Goal: Information Seeking & Learning: Learn about a topic

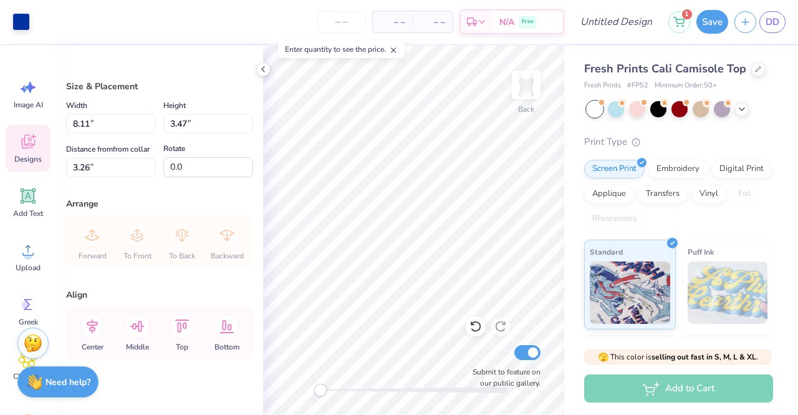
click at [15, 154] on span "Designs" at bounding box center [27, 159] width 27 height 10
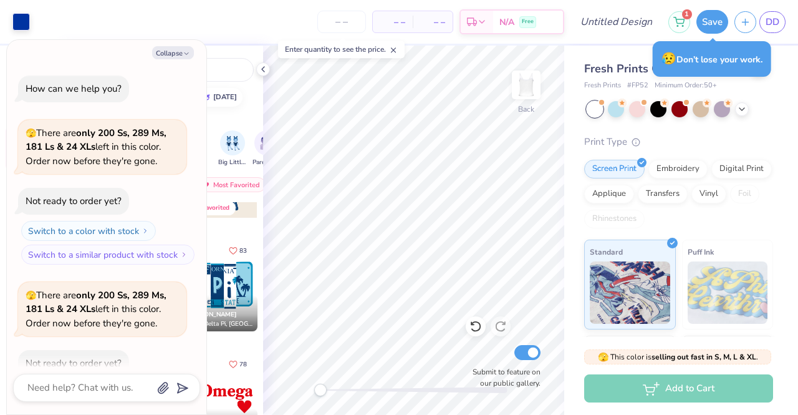
scroll to position [135, 0]
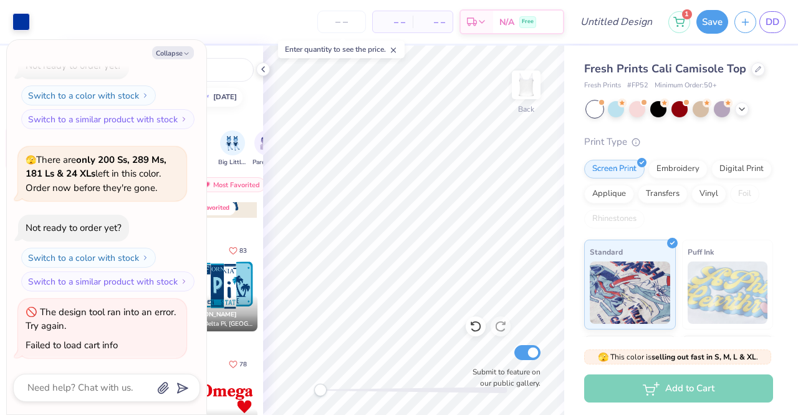
click at [165, 46] on div "Collapse How can we help you? 🫣 There are only 200 Ss, 289 Ms, 181 Ls & 24 XLs …" at bounding box center [107, 227] width 200 height 374
click at [174, 51] on button "Collapse" at bounding box center [173, 52] width 42 height 13
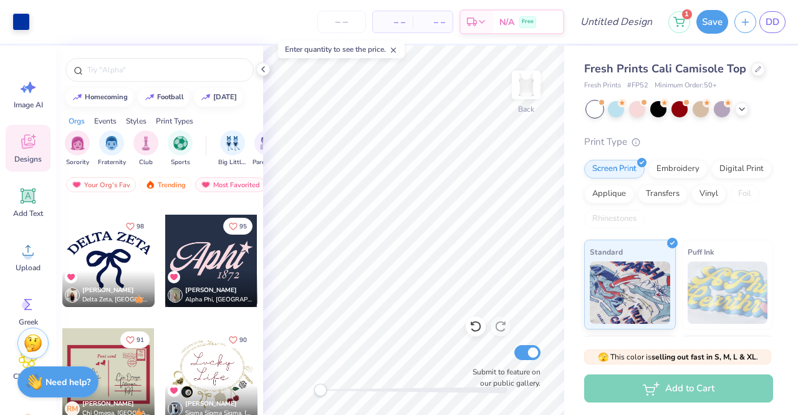
scroll to position [1560, 0]
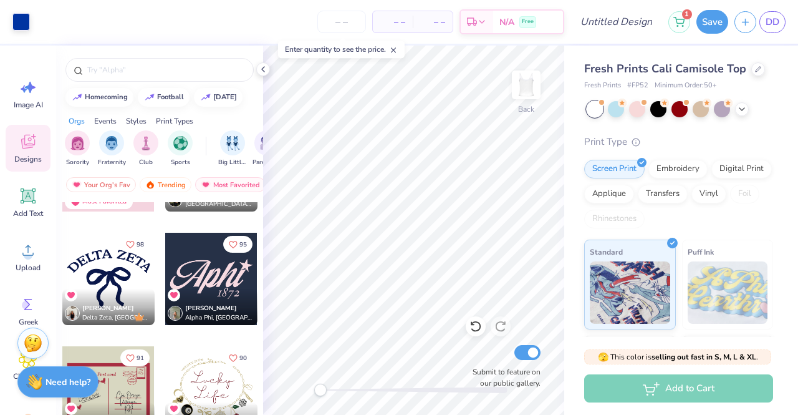
click at [108, 276] on div at bounding box center [108, 279] width 92 height 92
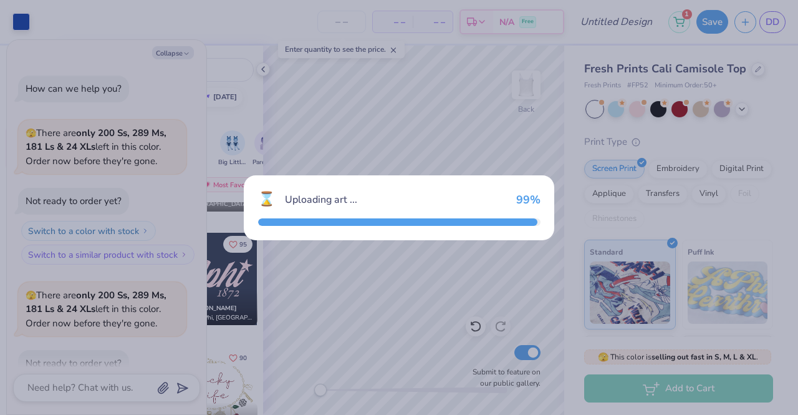
scroll to position [246, 0]
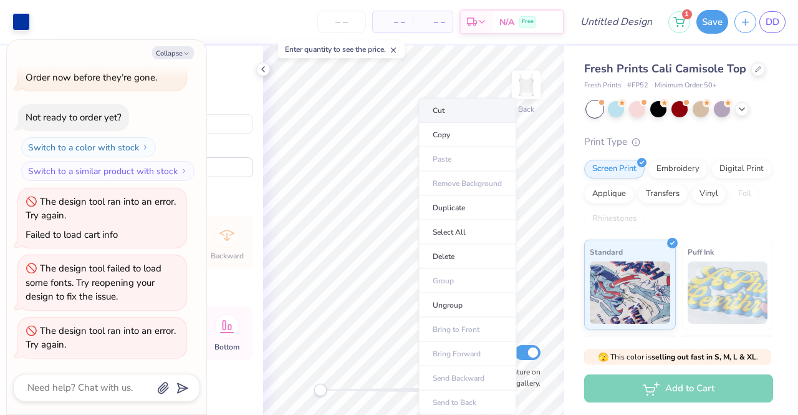
click at [465, 109] on li "Cut" at bounding box center [468, 110] width 98 height 25
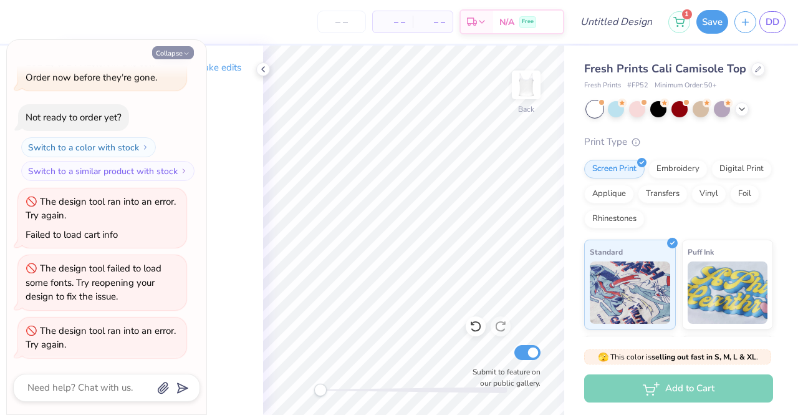
click at [176, 49] on button "Collapse" at bounding box center [173, 52] width 42 height 13
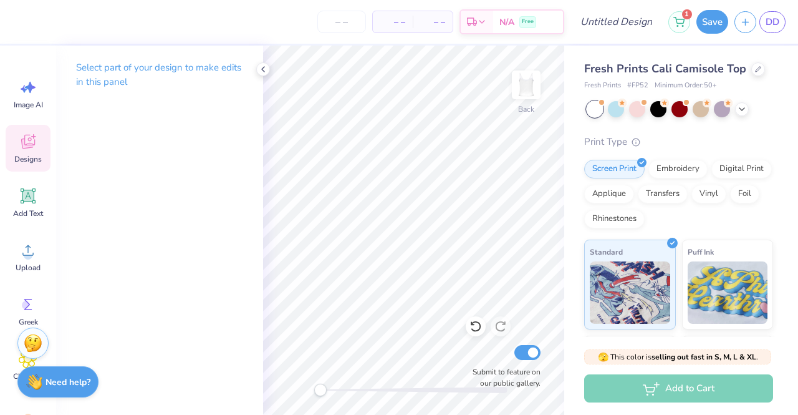
click at [26, 142] on icon at bounding box center [28, 141] width 19 height 19
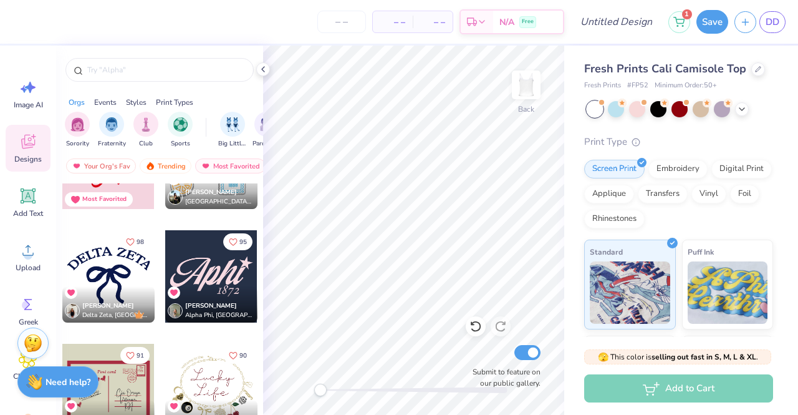
scroll to position [1560, 0]
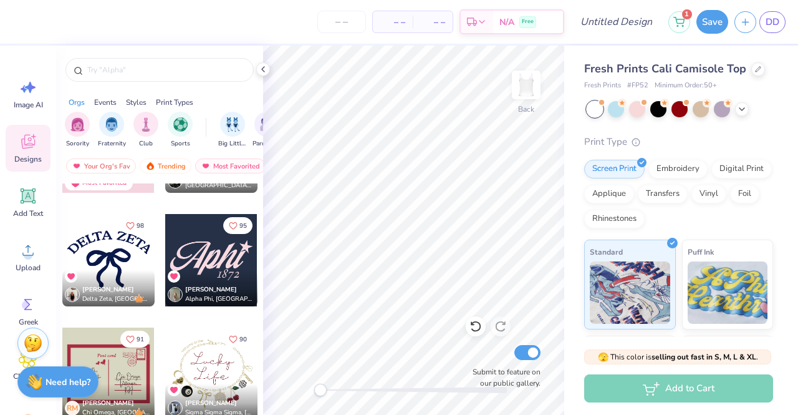
click at [115, 280] on div "Alexis Meza Delta Zeta, Sacred Heart University" at bounding box center [108, 288] width 92 height 36
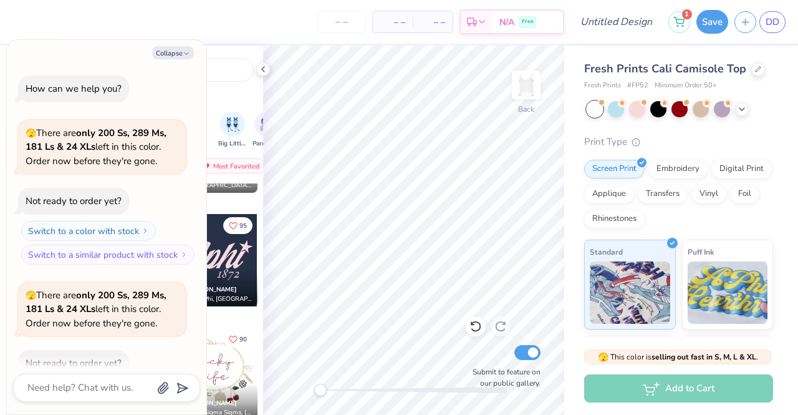
scroll to position [356, 0]
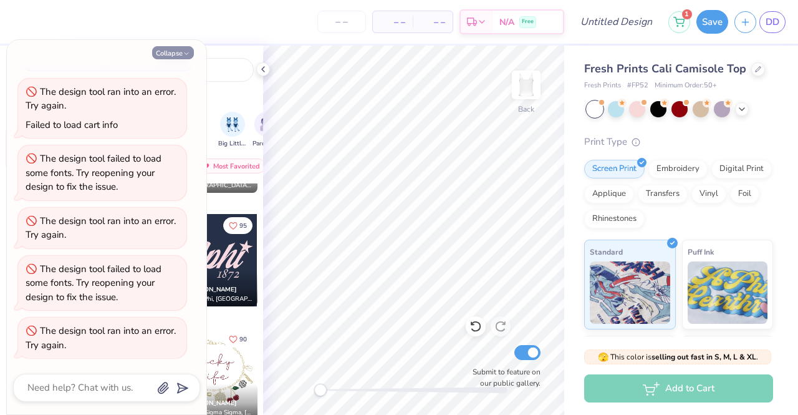
click at [172, 50] on button "Collapse" at bounding box center [173, 52] width 42 height 13
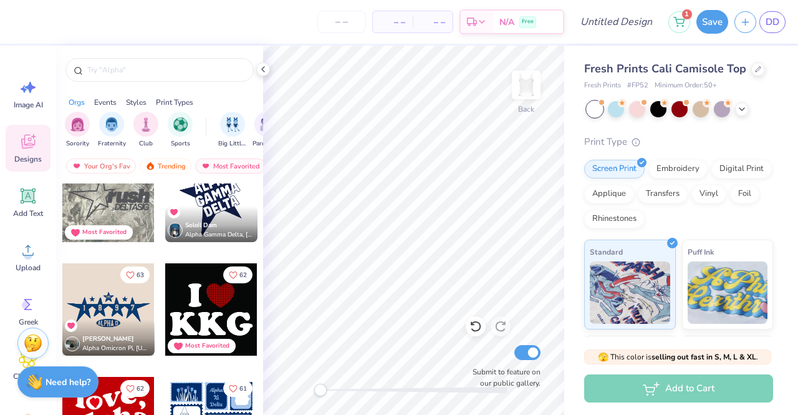
scroll to position [3369, 0]
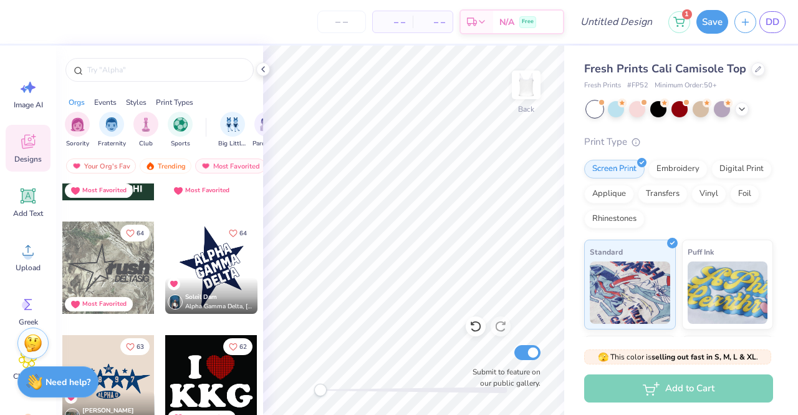
click at [213, 239] on div at bounding box center [211, 267] width 92 height 92
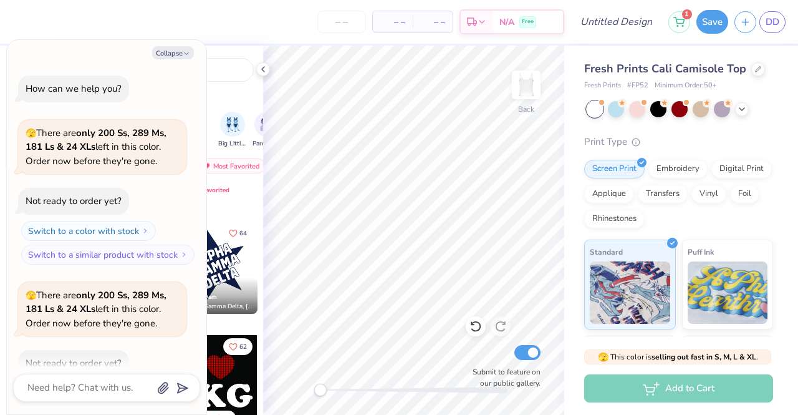
scroll to position [465, 0]
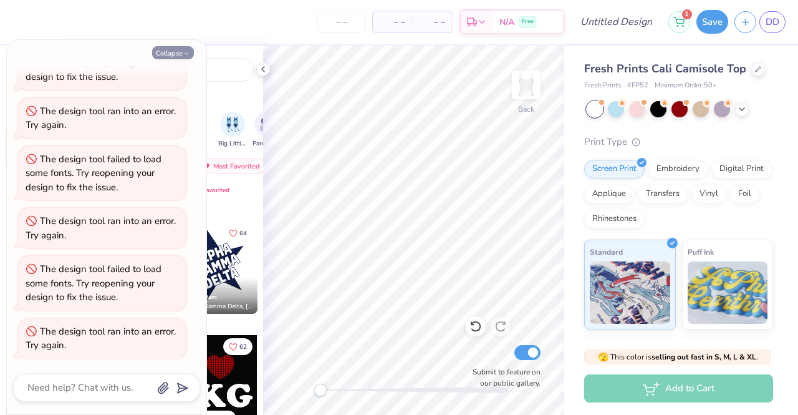
click at [163, 47] on button "Collapse" at bounding box center [173, 52] width 42 height 13
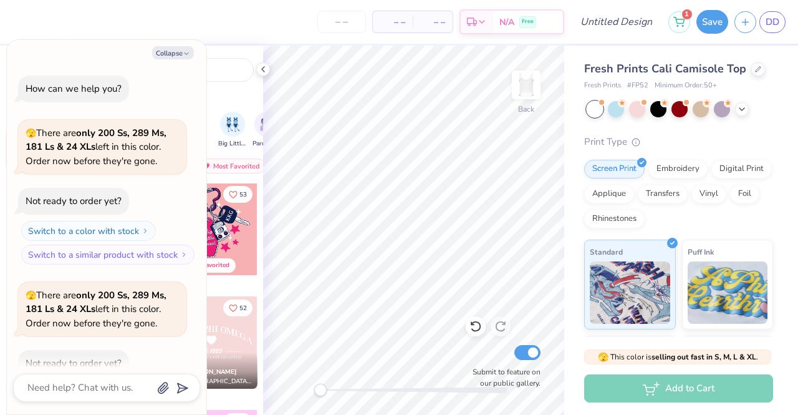
scroll to position [533, 0]
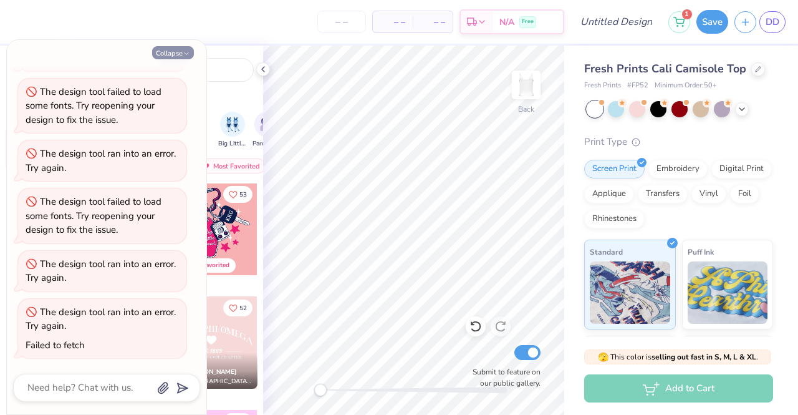
click at [165, 47] on button "Collapse" at bounding box center [173, 52] width 42 height 13
type textarea "x"
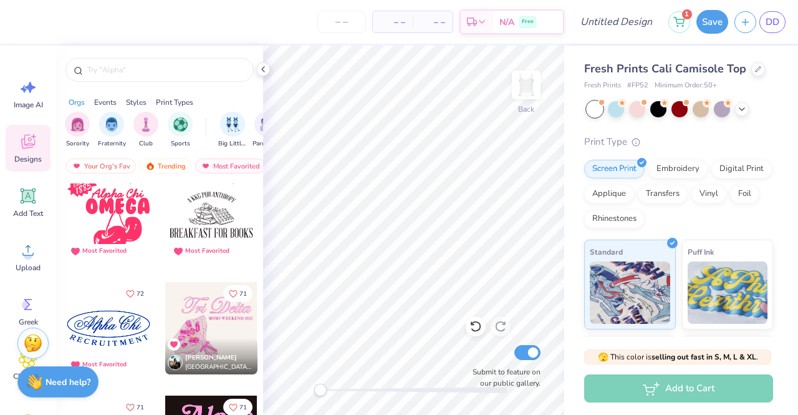
scroll to position [2371, 0]
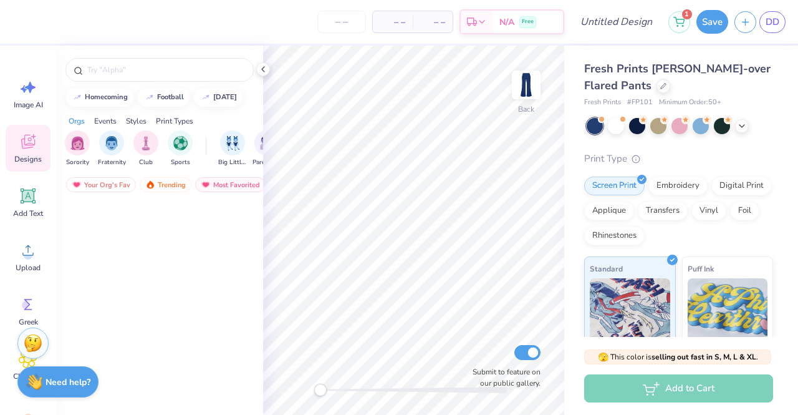
scroll to position [1123, 0]
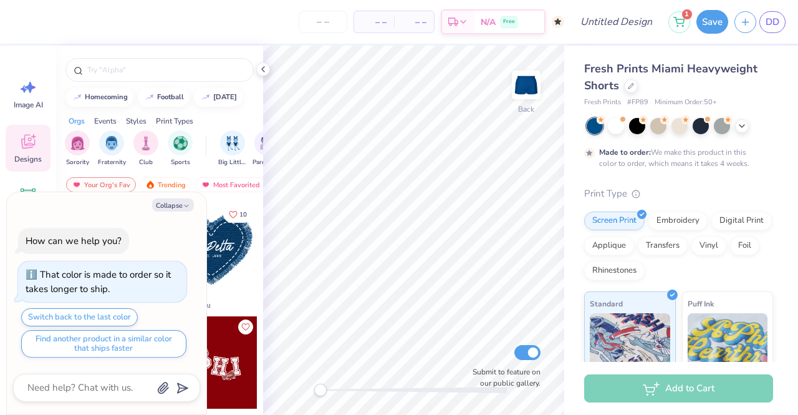
type textarea "x"
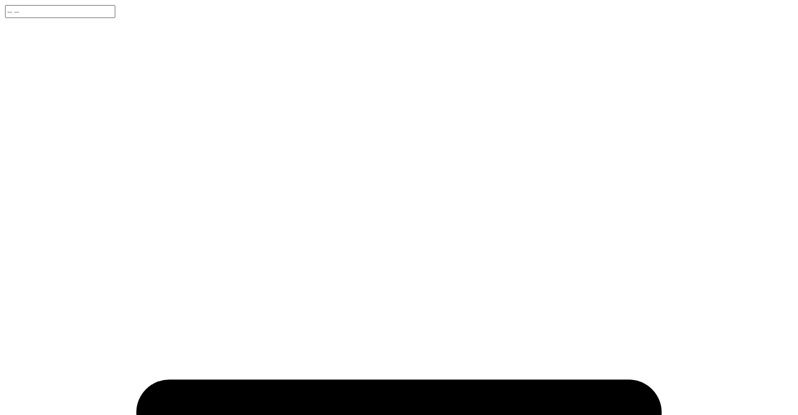
type textarea "x"
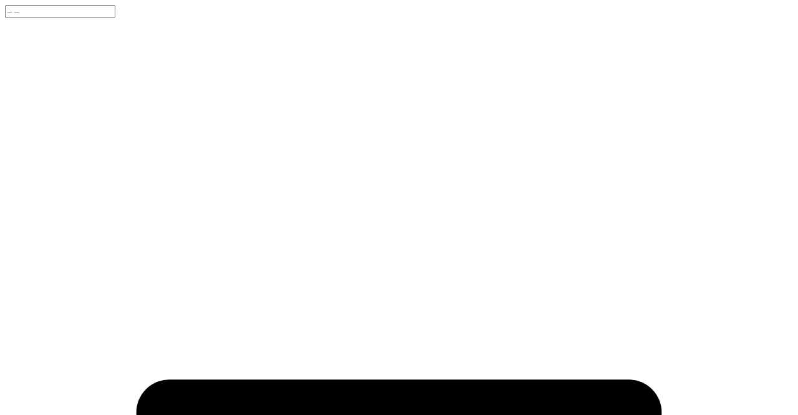
type input "tri sigma"
drag, startPoint x: 324, startPoint y: 392, endPoint x: 246, endPoint y: 382, distance: 78.6
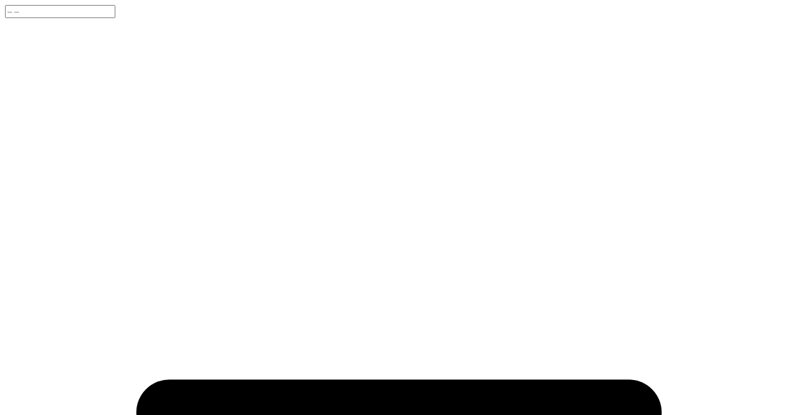
type textarea "x"
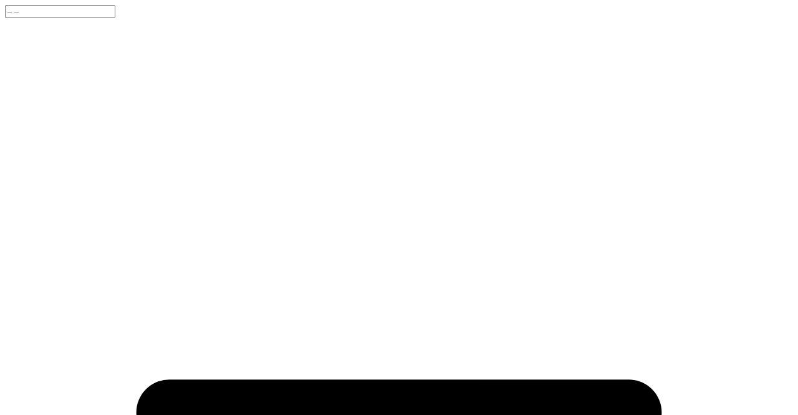
type input "chi omega"
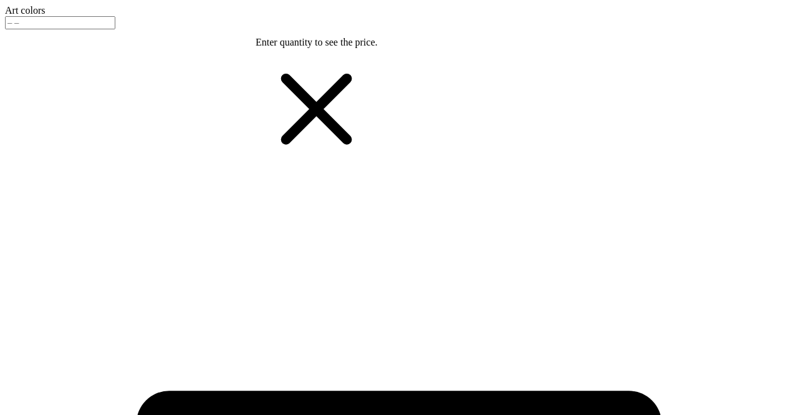
type input "axo"
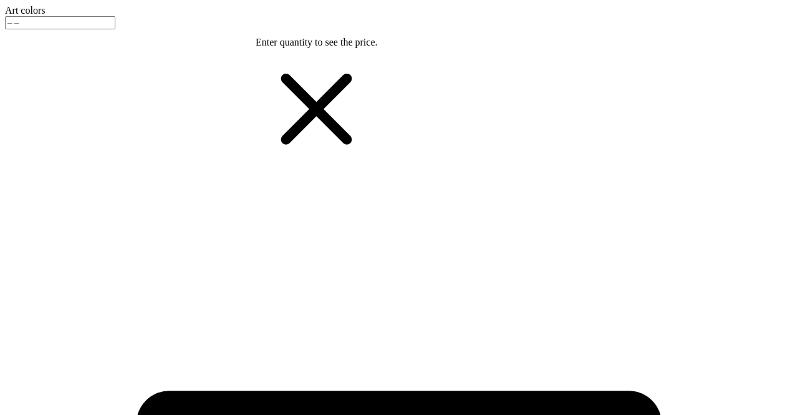
type input "Alpha chi Omega"
